Goal: Answer question/provide support: Share knowledge or assist other users

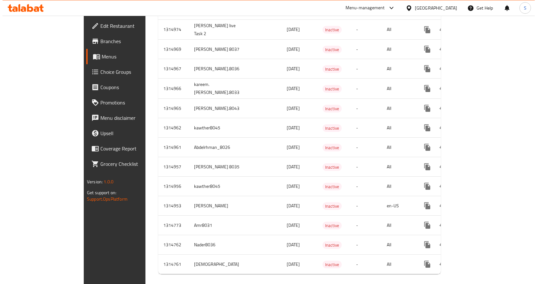
scroll to position [660, 0]
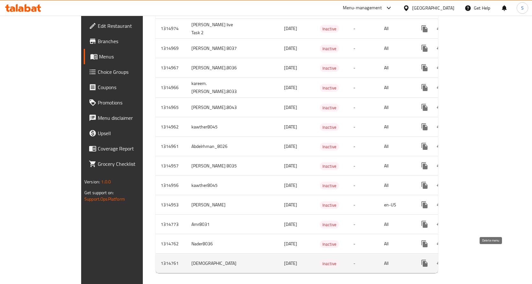
click at [457, 260] on icon "enhanced table" at bounding box center [455, 263] width 4 height 6
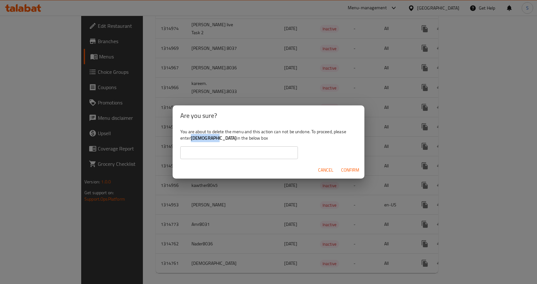
drag, startPoint x: 192, startPoint y: 140, endPoint x: 217, endPoint y: 137, distance: 25.1
click at [217, 137] on b "[DEMOGRAPHIC_DATA]" at bounding box center [214, 138] width 46 height 8
copy b "[DEMOGRAPHIC_DATA]"
click at [197, 151] on input "text" at bounding box center [239, 152] width 118 height 13
paste input "[DEMOGRAPHIC_DATA]"
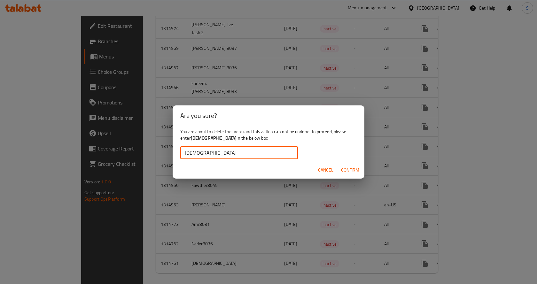
type input "[DEMOGRAPHIC_DATA]"
click at [352, 170] on span "Confirm" at bounding box center [350, 170] width 18 height 8
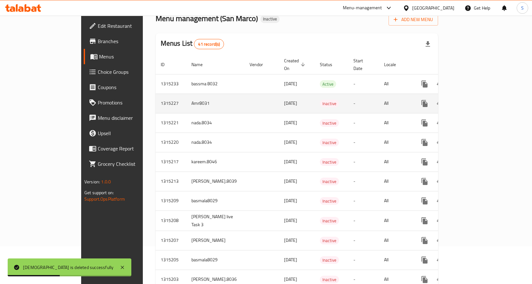
scroll to position [0, 0]
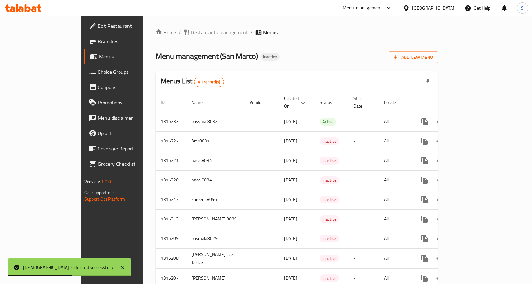
click at [300, 100] on icon "enhanced table" at bounding box center [303, 102] width 6 height 6
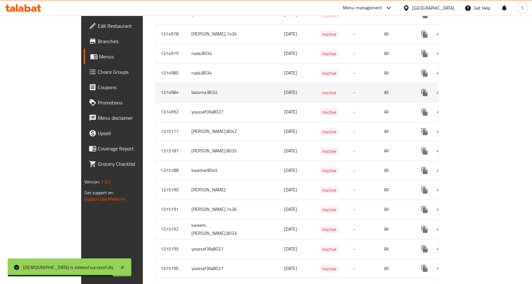
scroll to position [383, 0]
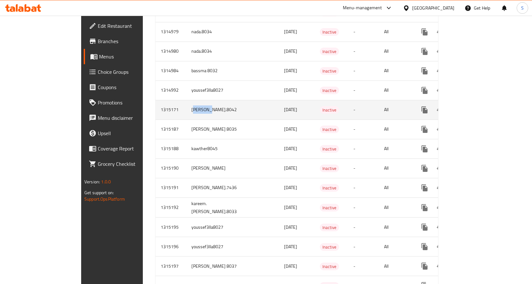
drag, startPoint x: 139, startPoint y: 104, endPoint x: 157, endPoint y: 104, distance: 17.9
click at [186, 104] on td "[PERSON_NAME].8042" at bounding box center [215, 109] width 58 height 19
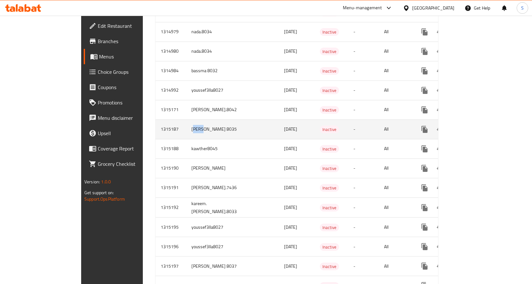
drag, startPoint x: 140, startPoint y: 114, endPoint x: 152, endPoint y: 115, distance: 12.9
click at [186, 119] on td "[PERSON_NAME] 8035" at bounding box center [215, 128] width 58 height 19
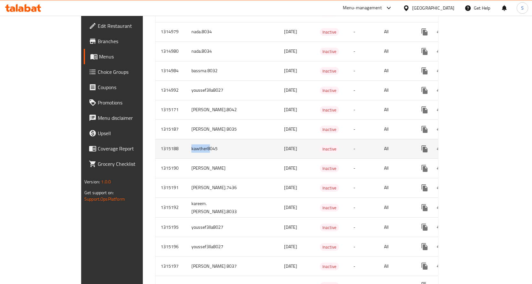
drag, startPoint x: 137, startPoint y: 140, endPoint x: 155, endPoint y: 140, distance: 17.9
click at [186, 140] on td "kawther8045" at bounding box center [215, 148] width 58 height 19
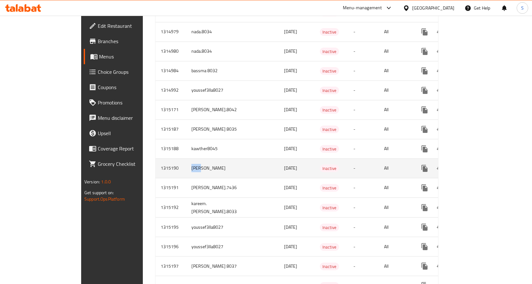
drag, startPoint x: 138, startPoint y: 161, endPoint x: 149, endPoint y: 159, distance: 11.4
click at [186, 159] on td "[PERSON_NAME]" at bounding box center [215, 167] width 58 height 19
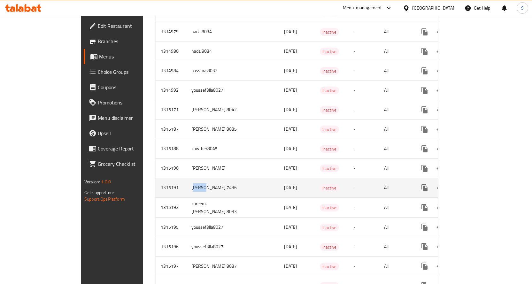
drag, startPoint x: 141, startPoint y: 177, endPoint x: 150, endPoint y: 176, distance: 9.7
click at [186, 178] on td "[PERSON_NAME].7436" at bounding box center [215, 187] width 58 height 19
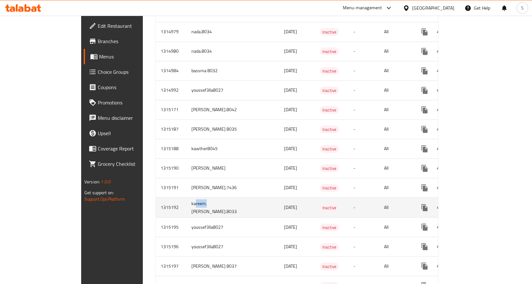
drag, startPoint x: 142, startPoint y: 201, endPoint x: 153, endPoint y: 200, distance: 11.5
click at [186, 200] on td "kareem.[PERSON_NAME].8033" at bounding box center [215, 207] width 58 height 20
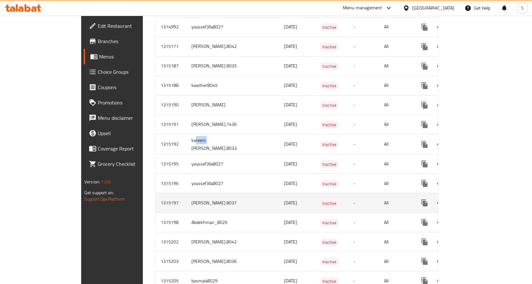
scroll to position [447, 0]
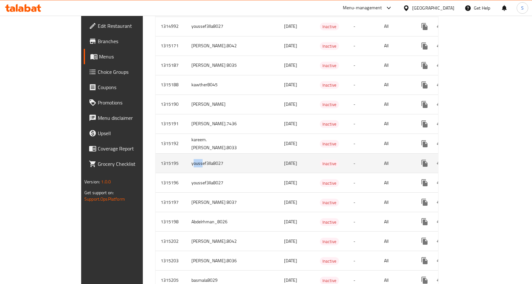
drag, startPoint x: 138, startPoint y: 160, endPoint x: 148, endPoint y: 162, distance: 9.7
click at [186, 162] on td "youssef3lla8027" at bounding box center [215, 163] width 58 height 19
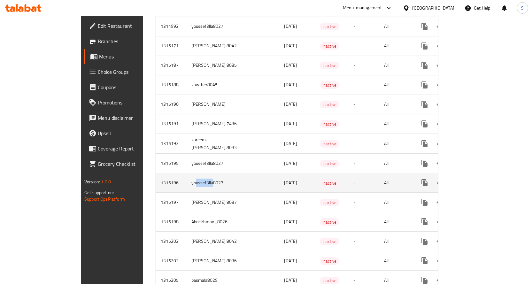
drag, startPoint x: 141, startPoint y: 179, endPoint x: 158, endPoint y: 180, distance: 17.6
click at [186, 180] on td "youssef3lla8027" at bounding box center [215, 182] width 58 height 19
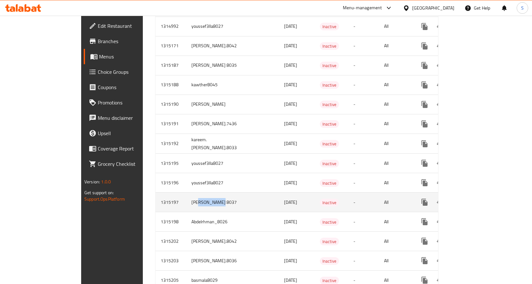
drag, startPoint x: 144, startPoint y: 196, endPoint x: 162, endPoint y: 195, distance: 18.2
click at [186, 195] on td "[PERSON_NAME] 8037" at bounding box center [215, 202] width 58 height 19
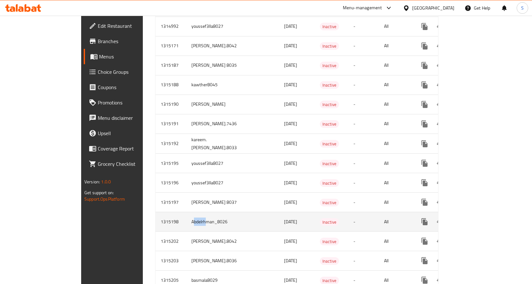
drag, startPoint x: 142, startPoint y: 213, endPoint x: 153, endPoint y: 214, distance: 11.5
click at [186, 214] on td "Abdelrhman_8026" at bounding box center [215, 221] width 58 height 19
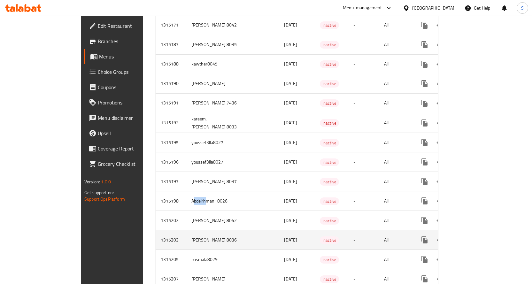
scroll to position [479, 0]
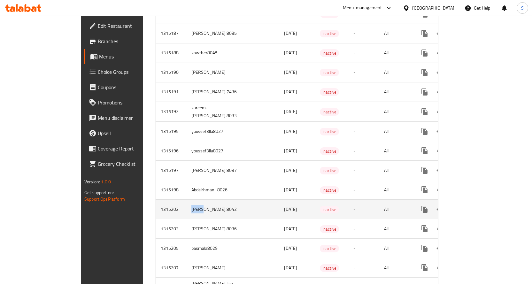
drag, startPoint x: 136, startPoint y: 203, endPoint x: 150, endPoint y: 203, distance: 13.7
click at [186, 203] on td "[PERSON_NAME].8042" at bounding box center [215, 209] width 58 height 19
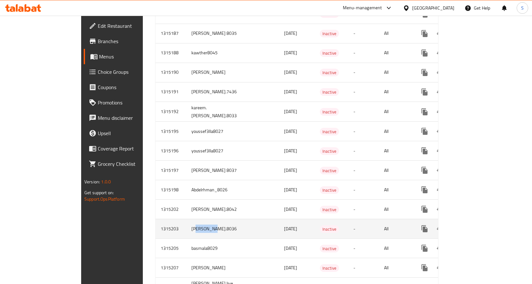
drag, startPoint x: 142, startPoint y: 217, endPoint x: 158, endPoint y: 219, distance: 16.4
click at [186, 219] on td "[PERSON_NAME].8036" at bounding box center [215, 228] width 58 height 19
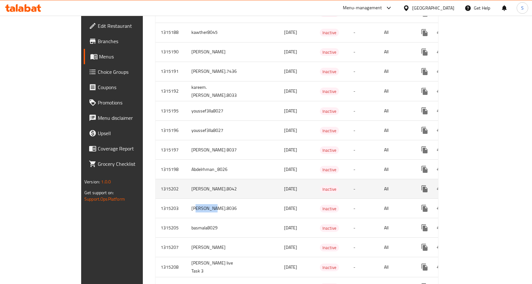
scroll to position [511, 0]
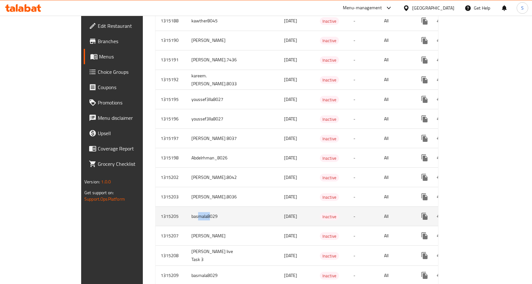
drag, startPoint x: 145, startPoint y: 214, endPoint x: 156, endPoint y: 214, distance: 10.9
click at [186, 214] on td "basmala8029" at bounding box center [215, 216] width 58 height 19
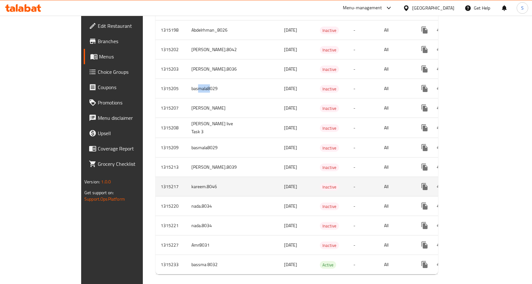
scroll to position [640, 0]
